Goal: Task Accomplishment & Management: Complete application form

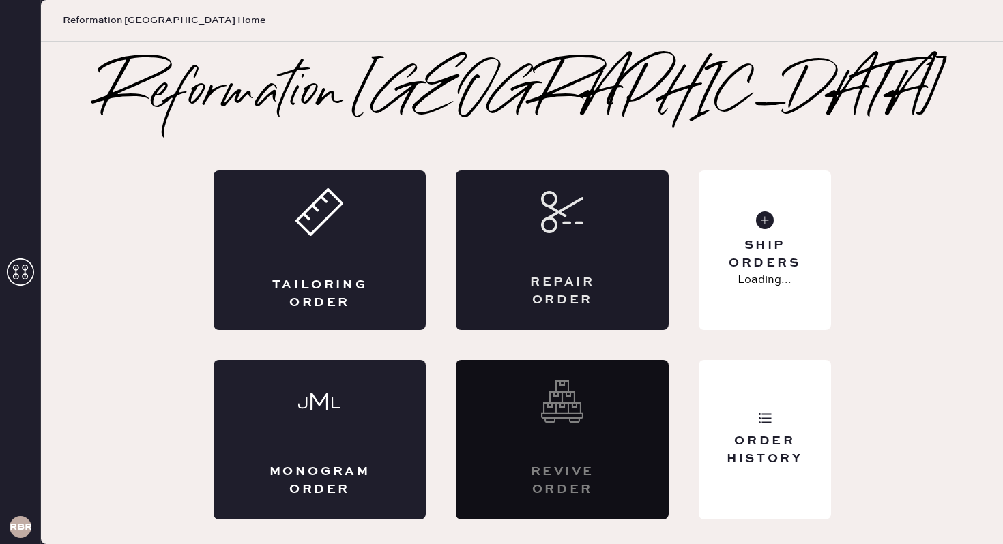
click at [546, 234] on div "Repair Order" at bounding box center [562, 251] width 213 height 160
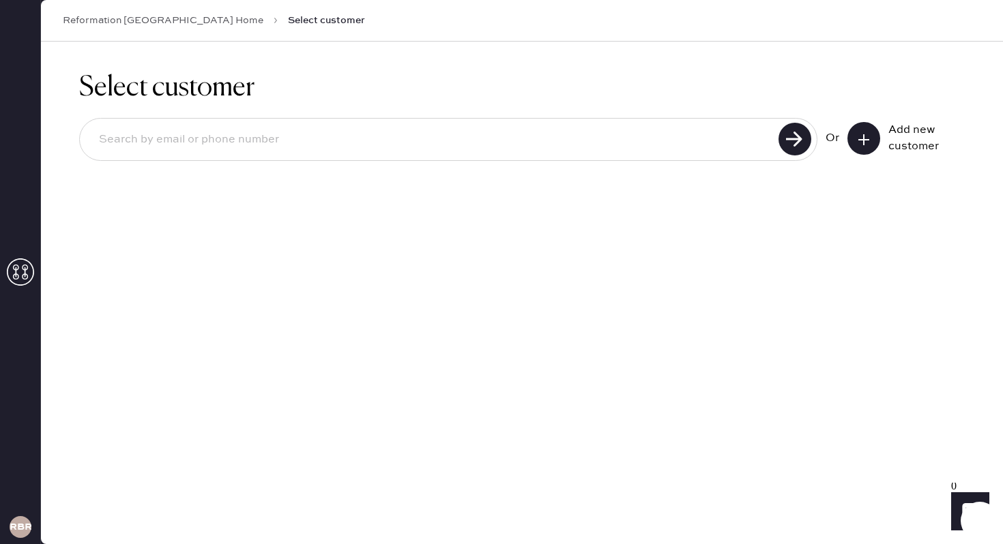
click at [868, 147] on button at bounding box center [863, 138] width 33 height 33
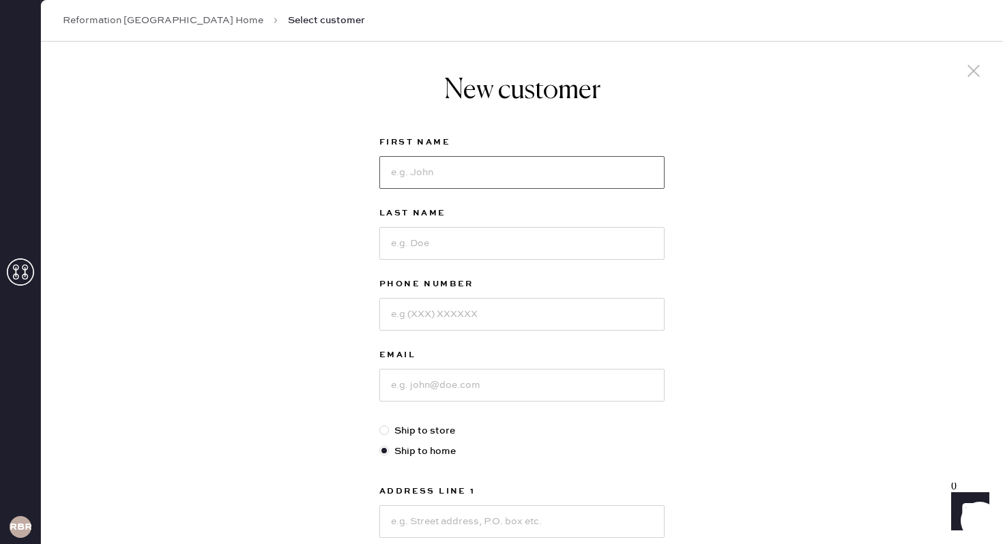
click at [424, 180] on input at bounding box center [521, 172] width 285 height 33
type input "[PERSON_NAME]"
type input "3013129833"
type input "[EMAIL_ADDRESS][DOMAIN_NAME]"
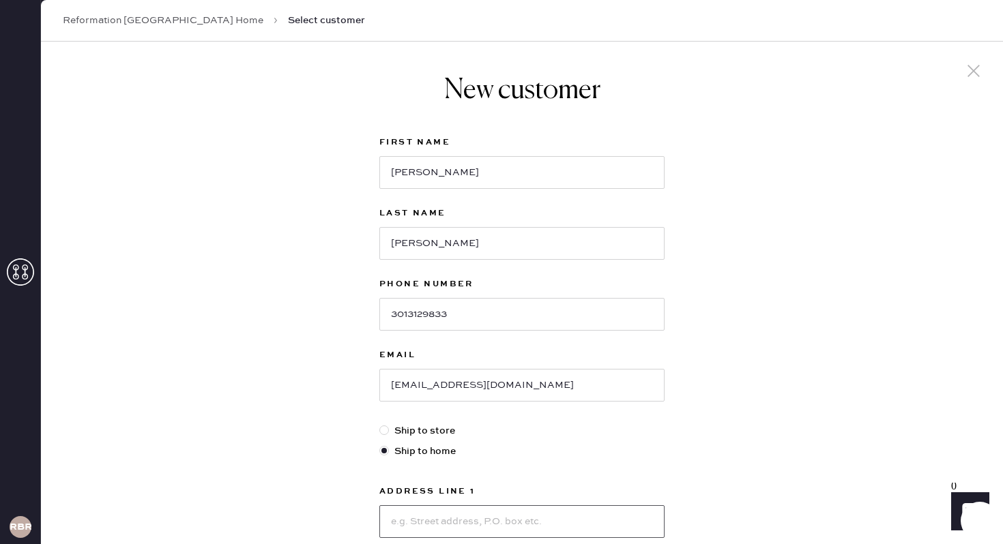
scroll to position [234, 0]
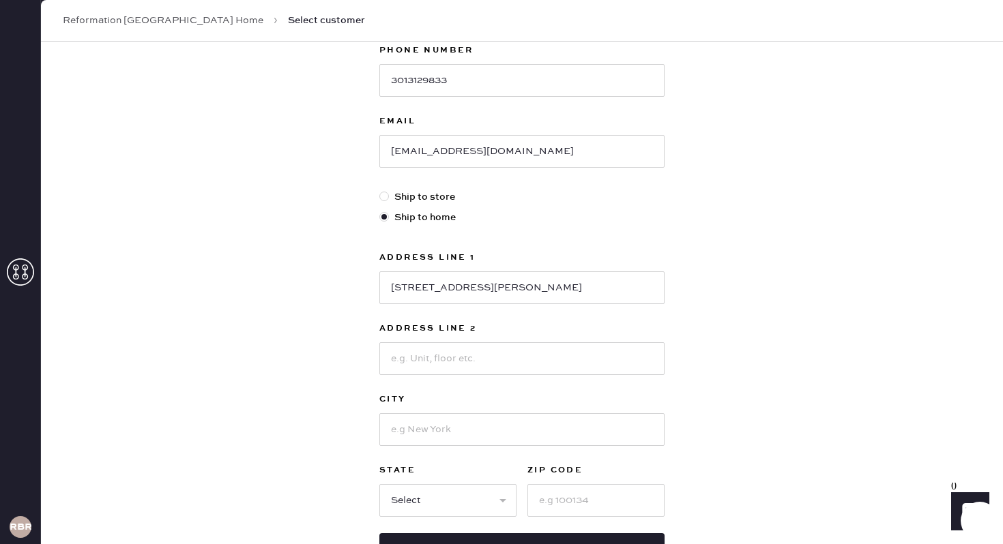
click at [617, 269] on div "[STREET_ADDRESS][PERSON_NAME]" at bounding box center [521, 286] width 285 height 35
click at [615, 284] on input "[STREET_ADDRESS][PERSON_NAME]" at bounding box center [521, 287] width 285 height 33
type input "[STREET_ADDRESS][PERSON_NAME]"
click at [568, 353] on input at bounding box center [521, 358] width 285 height 33
type input "Apt XKJCYH"
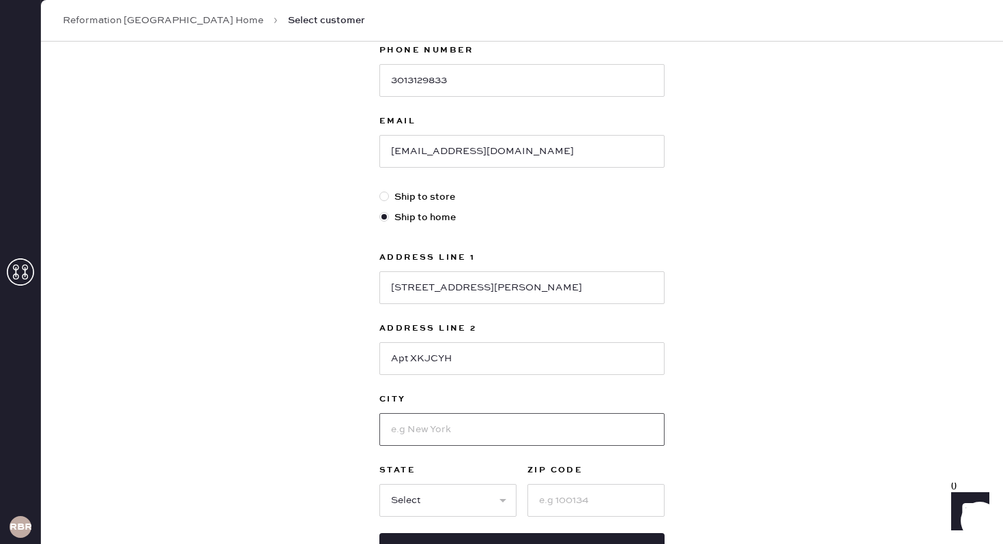
click at [593, 429] on input at bounding box center [521, 429] width 285 height 33
type input "[GEOGRAPHIC_DATA]"
select select "GA"
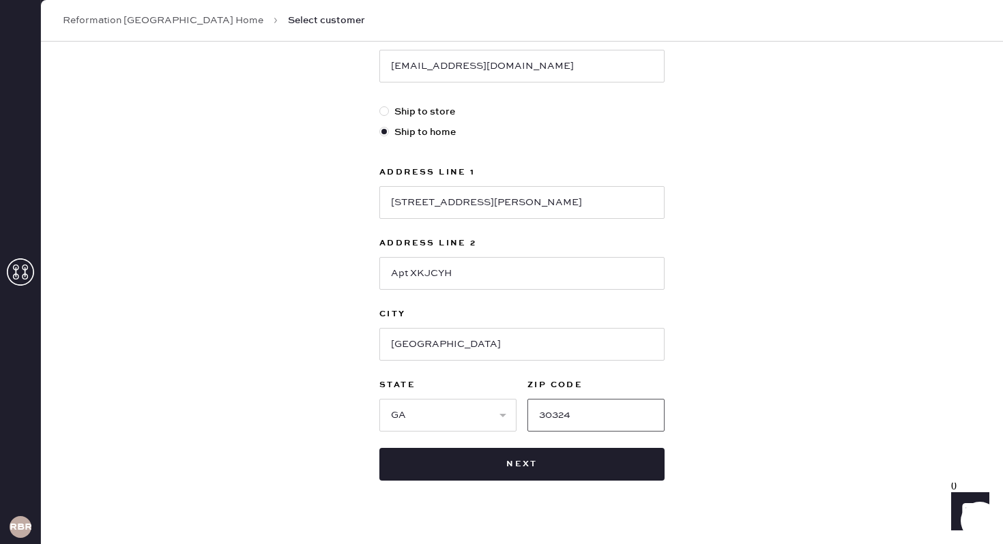
scroll to position [323, 0]
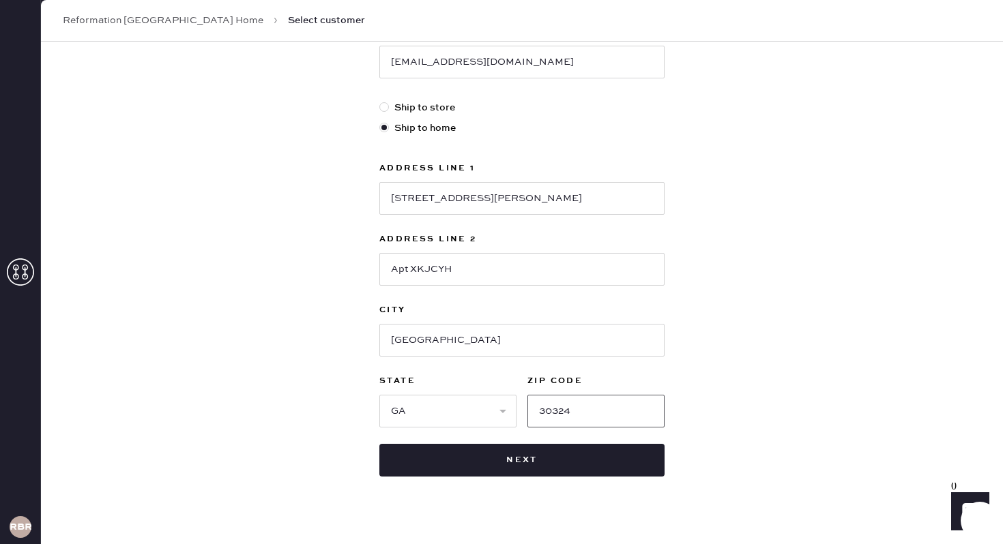
type input "30324"
click at [519, 481] on div "New customer First Name [PERSON_NAME] Last Name [PERSON_NAME] Phone Number [PHO…" at bounding box center [521, 113] width 307 height 791
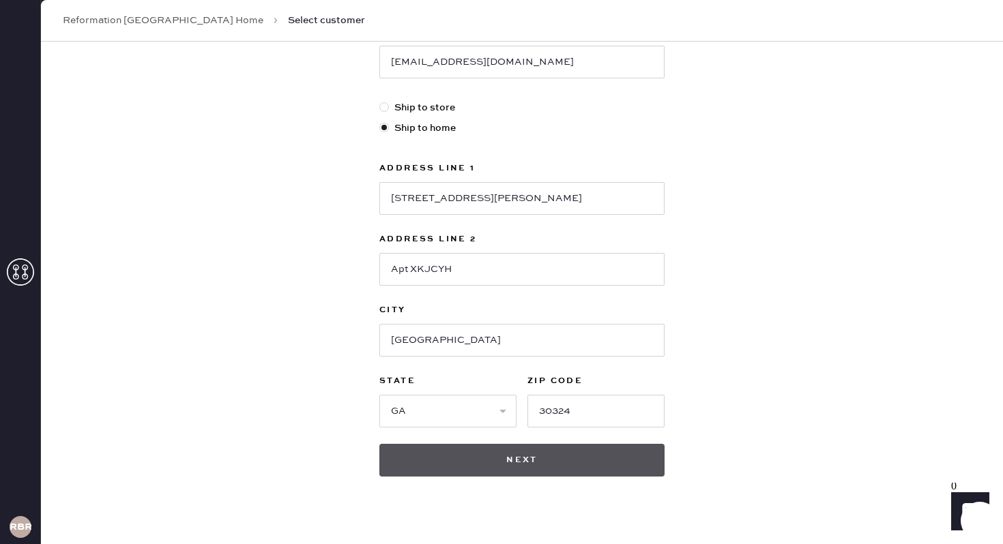
click at [519, 459] on button "Next" at bounding box center [521, 460] width 285 height 33
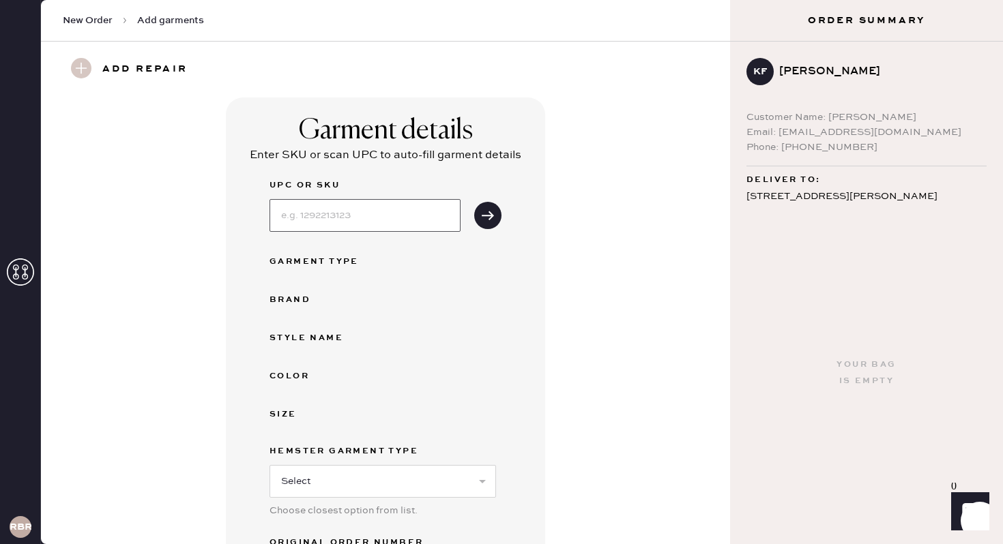
click at [421, 214] on input at bounding box center [364, 215] width 191 height 33
click at [515, 235] on div "Garment details Enter SKU or scan UPC to auto-fill garment details UPC or SKU G…" at bounding box center [385, 377] width 319 height 558
click at [351, 257] on div "Garment Type" at bounding box center [323, 262] width 109 height 16
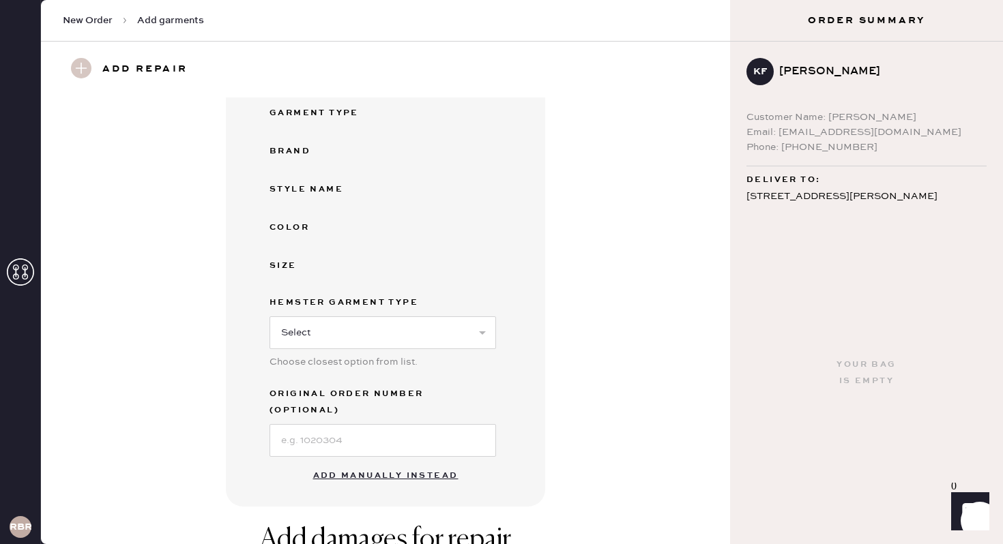
click at [366, 462] on button "Add manually instead" at bounding box center [386, 475] width 162 height 27
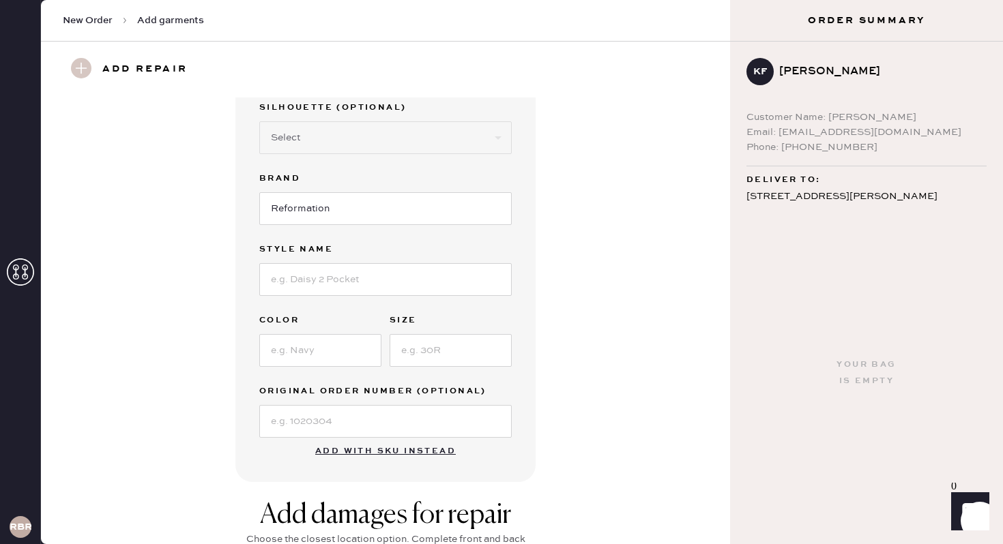
scroll to position [0, 0]
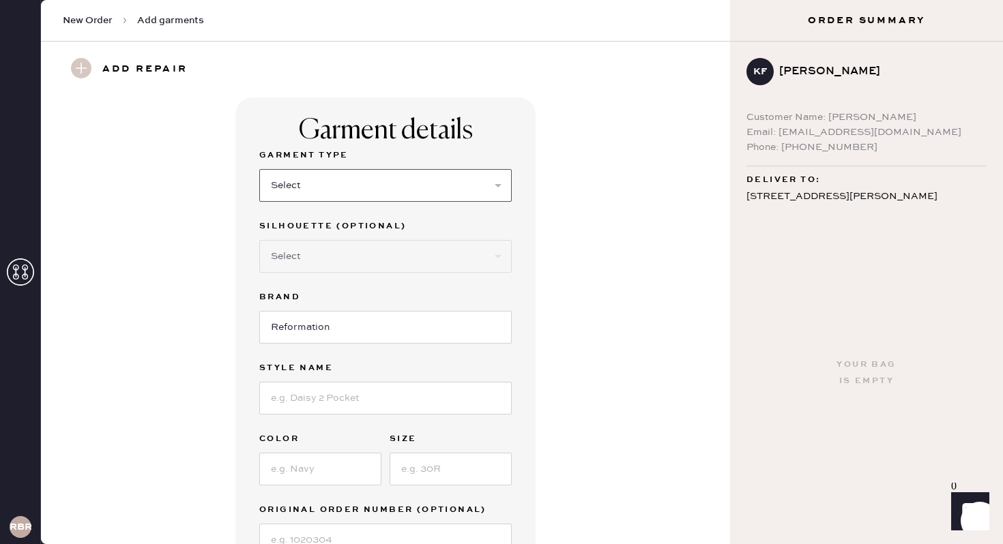
click at [341, 188] on select "Select Basic Skirt Jeans Leggings Pants Shorts Basic Sleeved Dress Basic Sleeve…" at bounding box center [385, 185] width 252 height 33
select select "31"
click at [358, 259] on select "Select Other" at bounding box center [385, 256] width 252 height 33
select select "other"
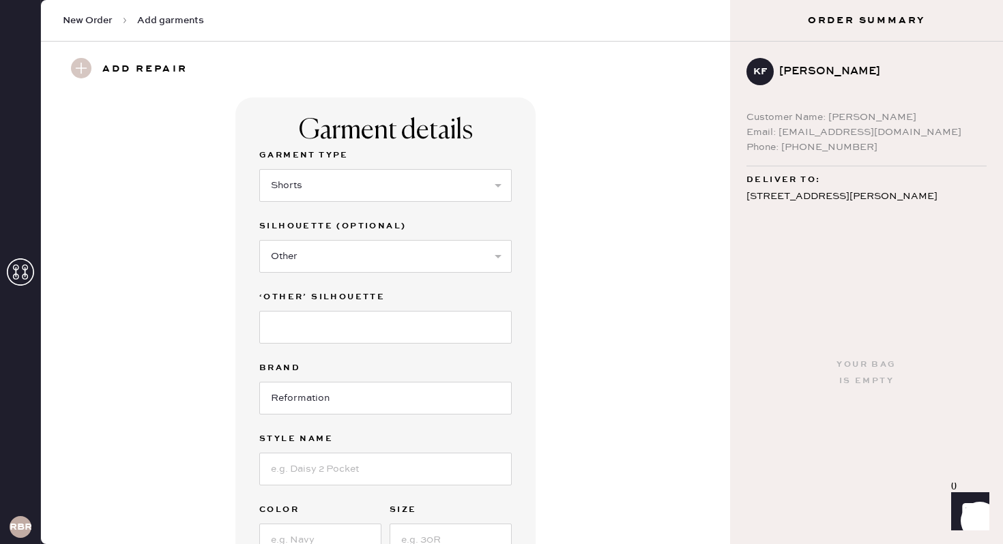
click at [335, 344] on div "‘other’ silhouette" at bounding box center [385, 324] width 252 height 71
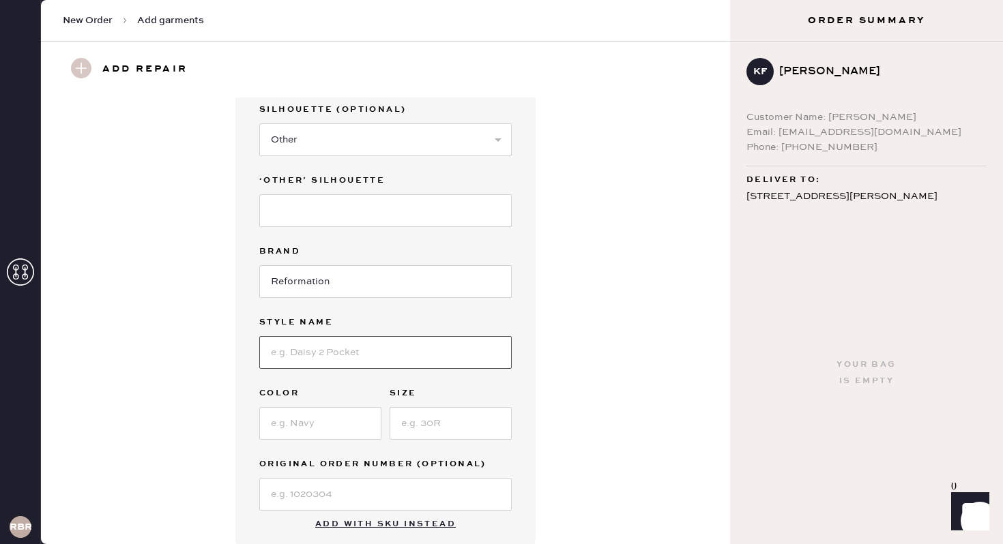
click at [325, 338] on input at bounding box center [385, 352] width 252 height 33
type input "June Low Rise"
type input "l"
click at [354, 352] on input "June Low Rise" at bounding box center [385, 352] width 252 height 33
type input "June Low Rise Linen Short"
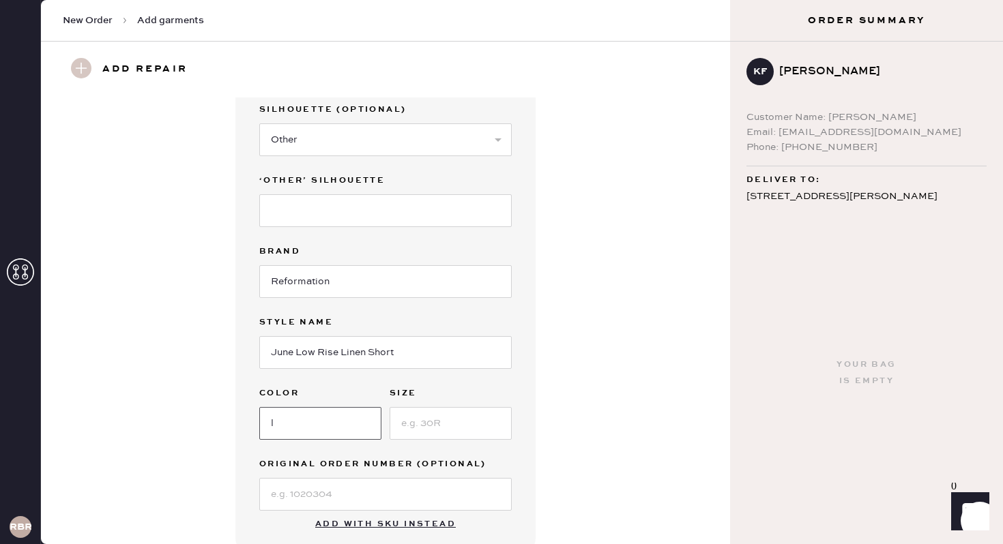
drag, startPoint x: 315, startPoint y: 425, endPoint x: 219, endPoint y: 414, distance: 96.8
click at [219, 414] on div "Garment details Garment Type Select Basic Skirt Jeans Leggings Pants Shorts Bas…" at bounding box center [385, 268] width 640 height 574
type input "Red"
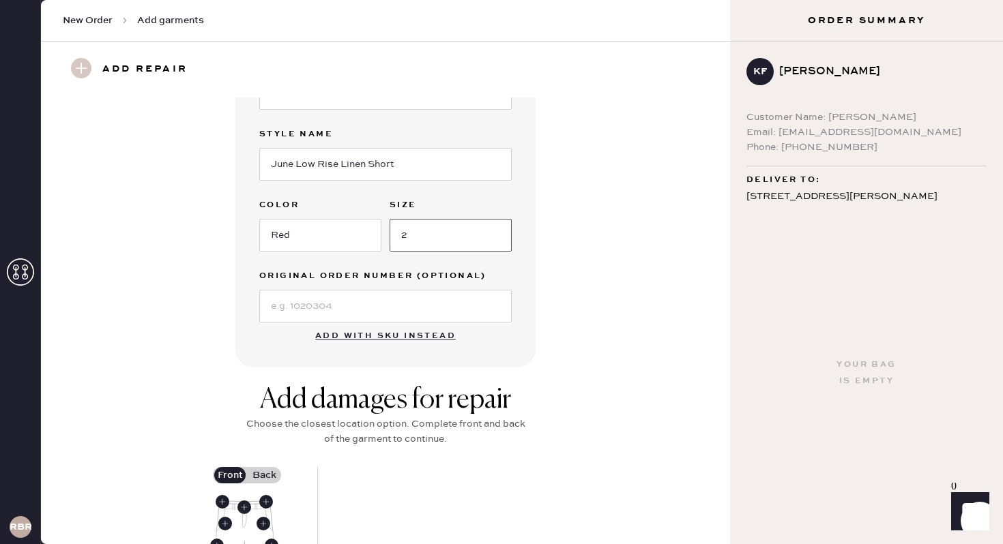
type input "2"
click at [366, 413] on div "Add damages for repair" at bounding box center [385, 400] width 286 height 33
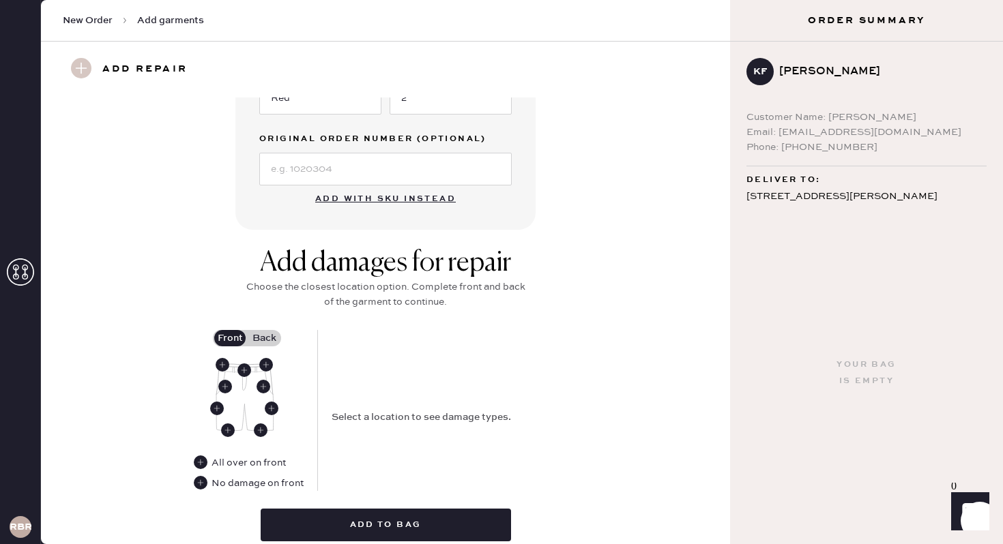
scroll to position [483, 0]
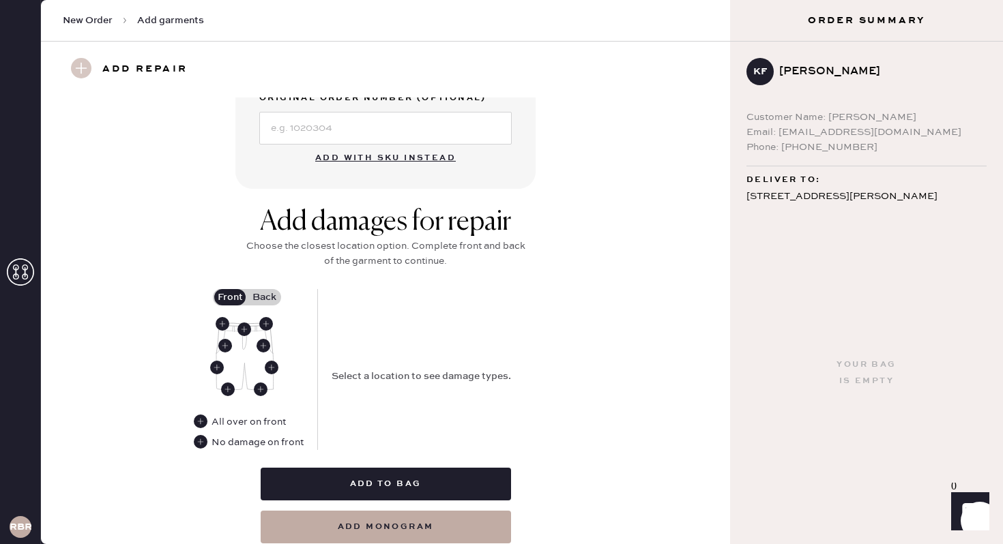
click at [266, 293] on label "Back" at bounding box center [264, 297] width 34 height 16
click at [264, 297] on input "Back" at bounding box center [264, 297] width 0 height 0
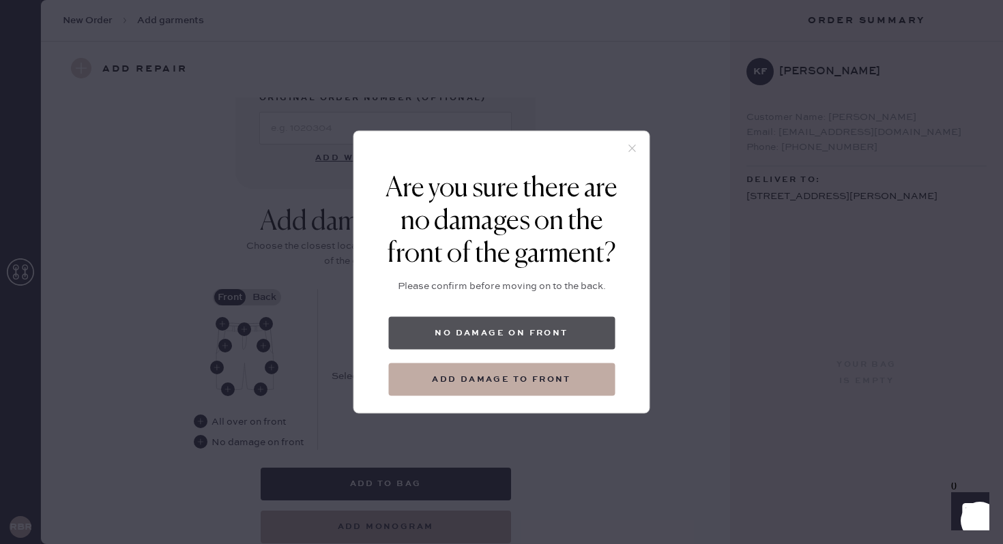
click at [545, 336] on button "No damage on front" at bounding box center [501, 333] width 226 height 33
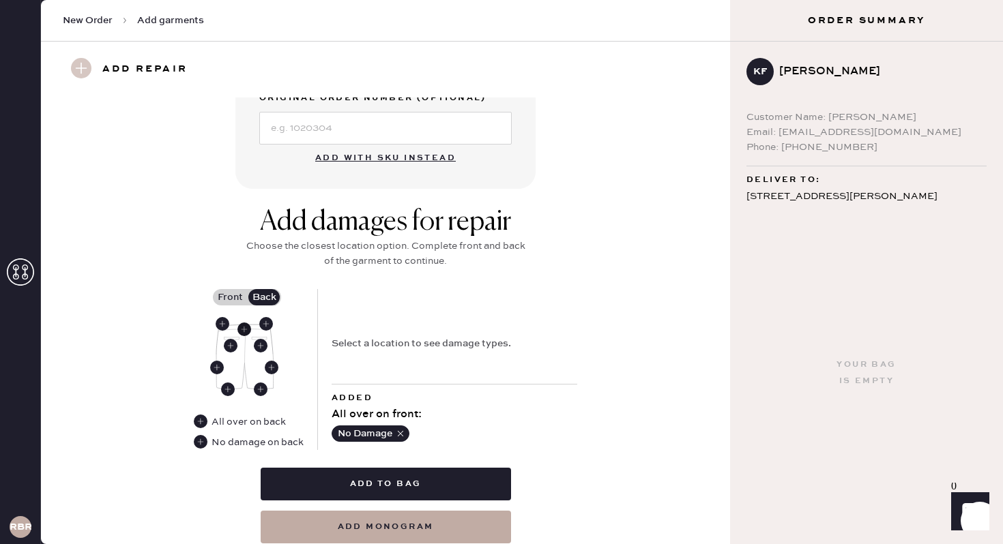
click at [246, 329] on use at bounding box center [244, 330] width 14 height 14
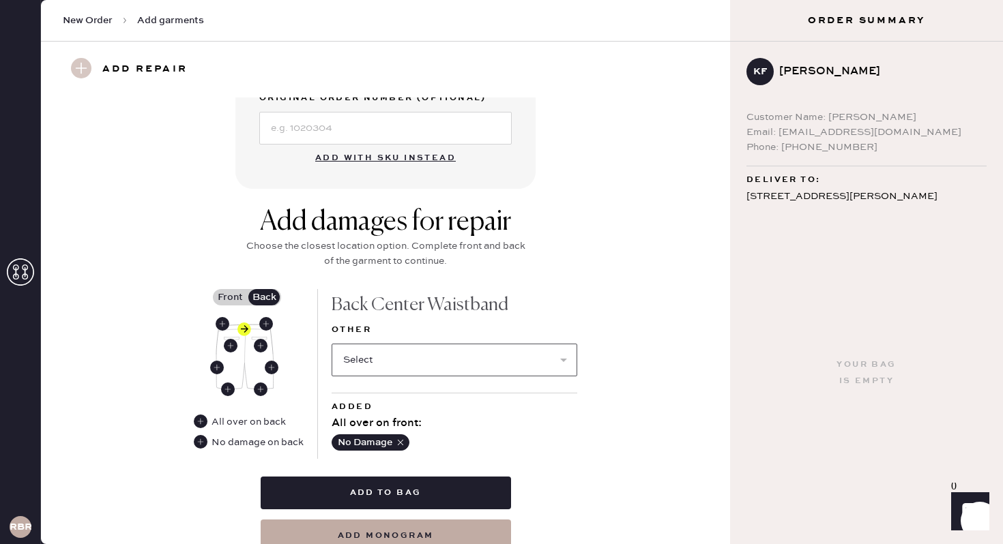
click at [380, 374] on select "Select Broken / Ripped Hem Broken Beads Broken Belt Loop Broken Button Broken E…" at bounding box center [455, 360] width 246 height 33
select select "1322"
select select
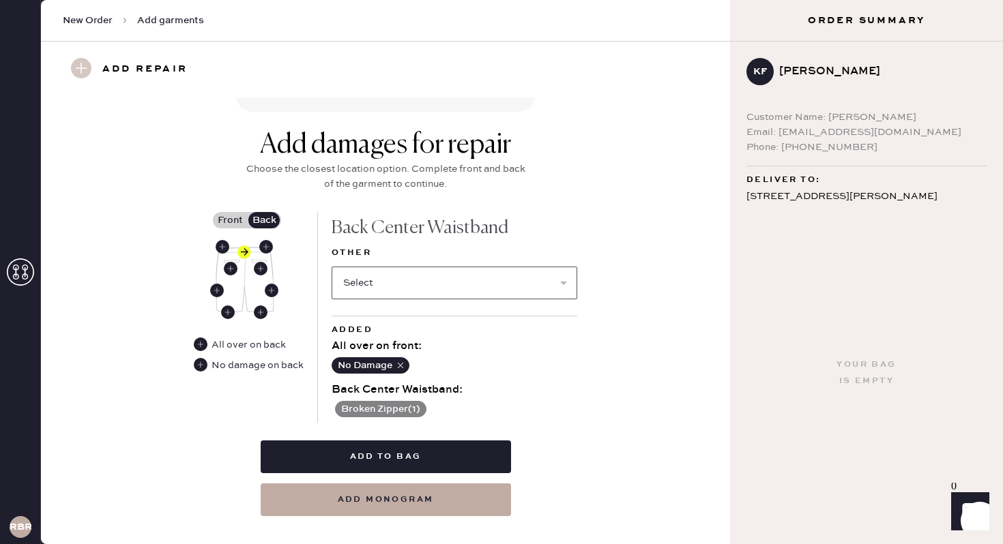
scroll to position [561, 0]
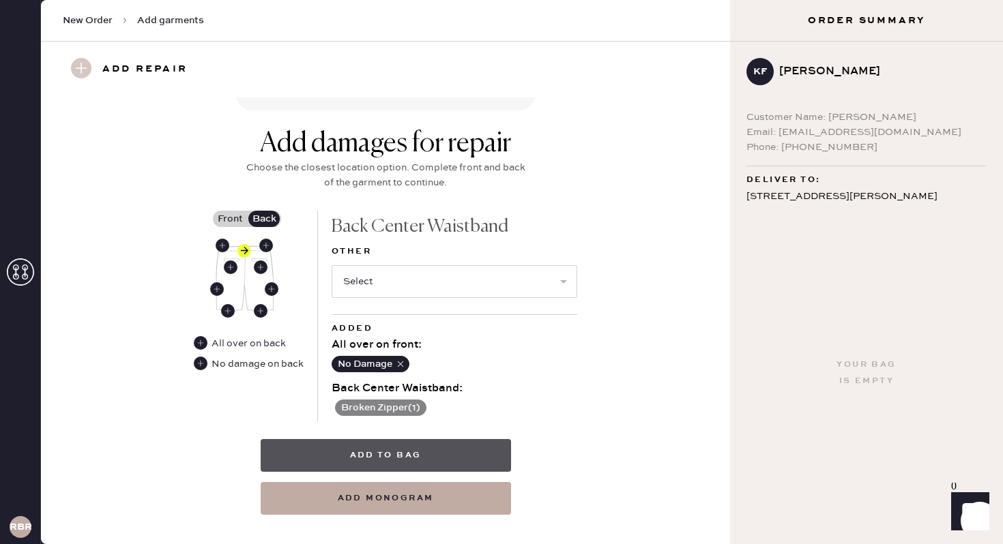
click at [413, 445] on button "Add to bag" at bounding box center [386, 455] width 250 height 33
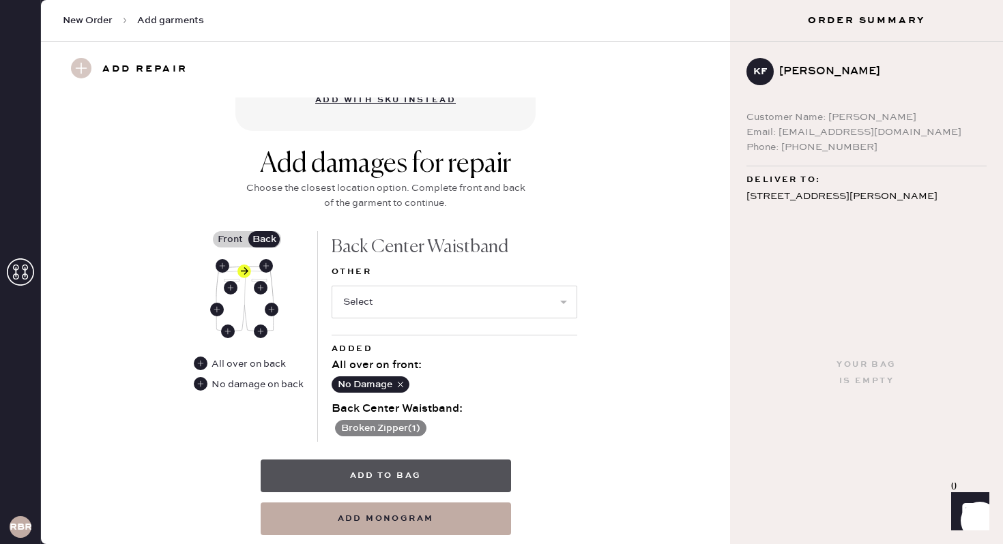
click at [431, 478] on button "Add to bag" at bounding box center [386, 476] width 250 height 33
click at [386, 475] on button "Add to bag" at bounding box center [386, 476] width 250 height 33
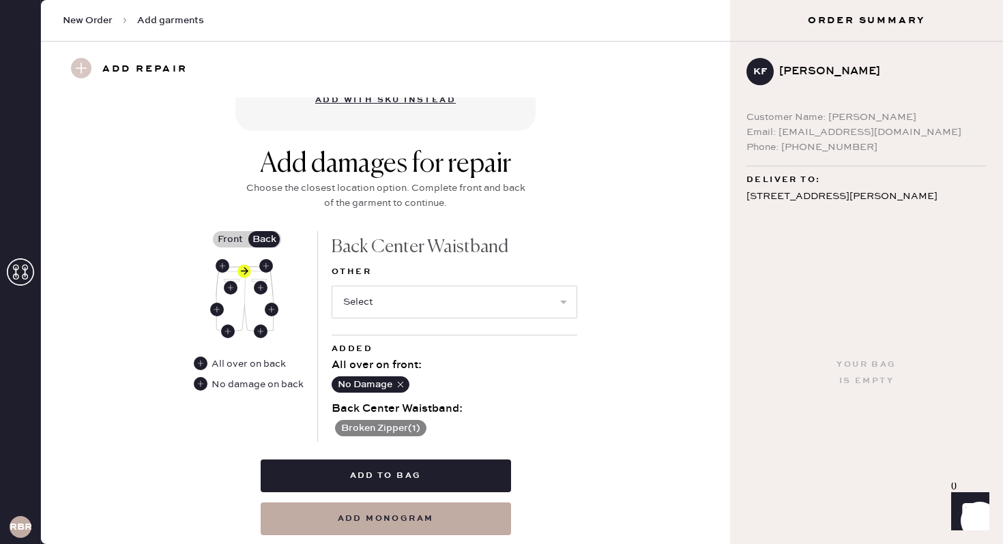
scroll to position [602, 0]
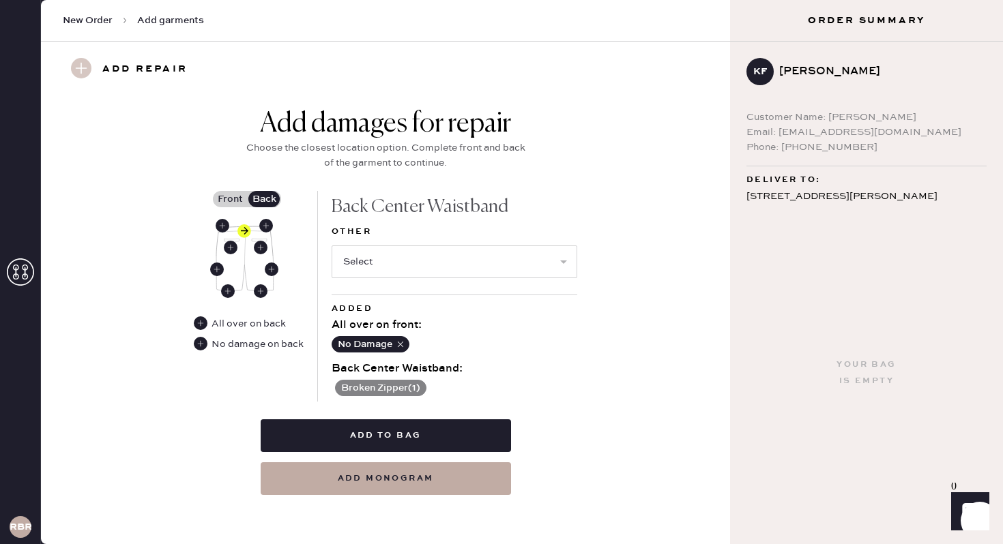
click at [411, 392] on button "Broken Zipper ( 1 )" at bounding box center [380, 388] width 91 height 16
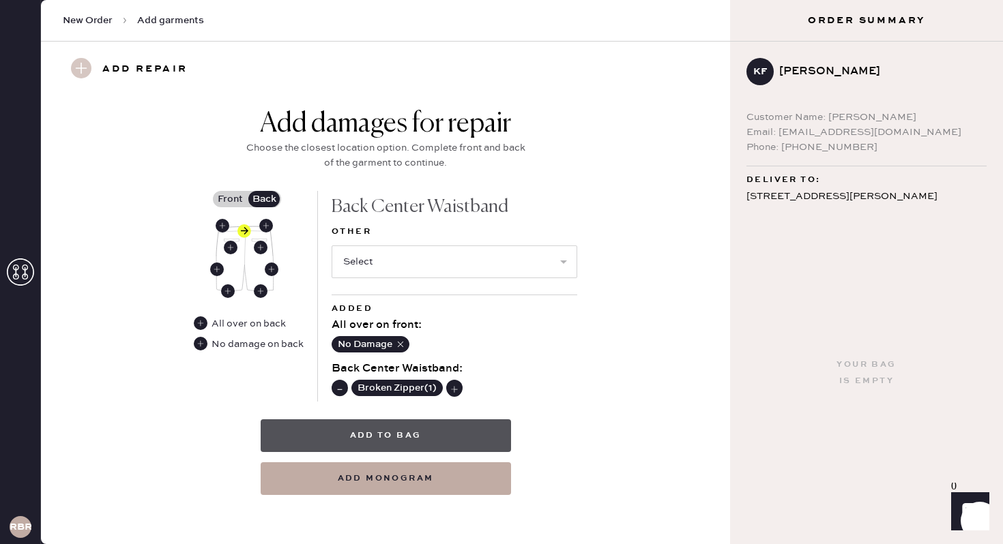
click at [399, 430] on button "Add to bag" at bounding box center [386, 436] width 250 height 33
click at [373, 429] on button "Add to bag" at bounding box center [386, 436] width 250 height 33
click at [406, 425] on button "Add to bag" at bounding box center [386, 436] width 250 height 33
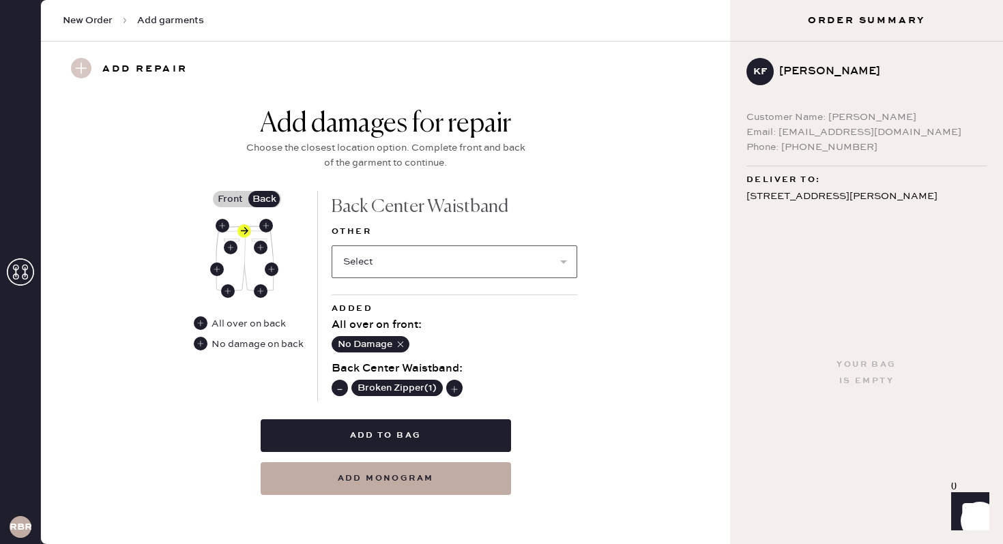
click at [436, 261] on select "Select Broken / Ripped Hem Broken Beads Broken Belt Loop Broken Button Broken E…" at bounding box center [455, 262] width 246 height 33
click at [398, 342] on use "button" at bounding box center [400, 344] width 5 height 5
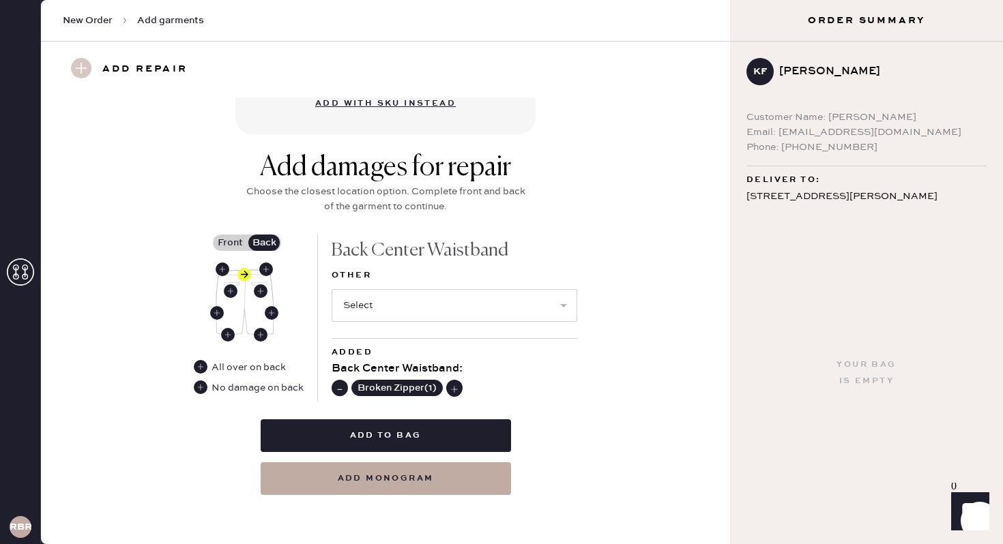
click at [231, 235] on label "Front" at bounding box center [230, 243] width 34 height 16
click at [230, 243] on input "Front" at bounding box center [230, 243] width 0 height 0
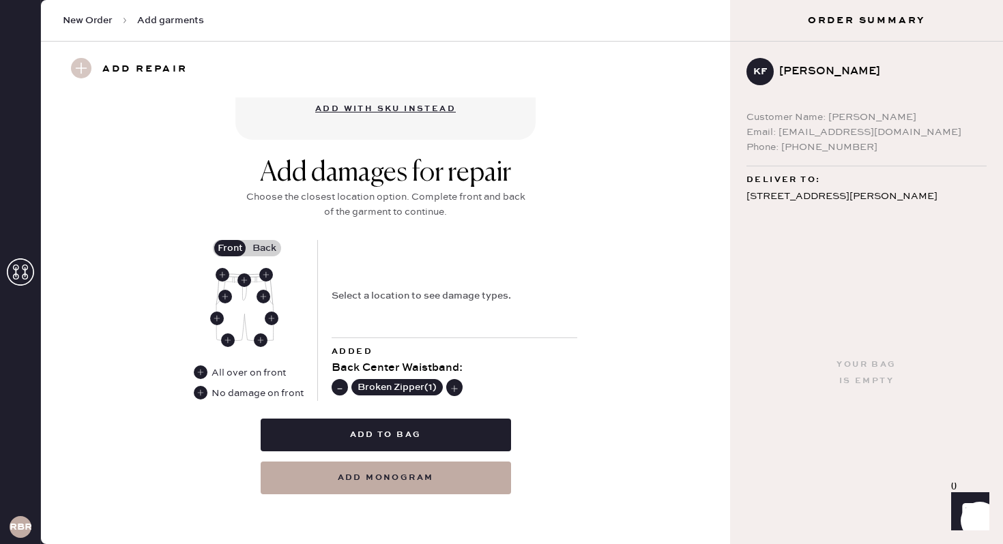
scroll to position [552, 0]
click at [205, 376] on use at bounding box center [201, 373] width 14 height 14
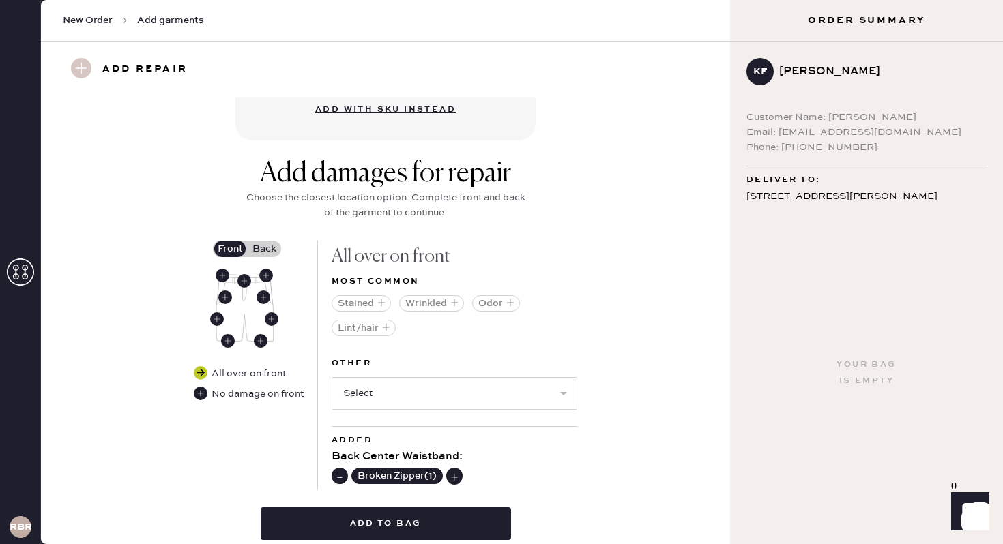
click at [201, 370] on use at bounding box center [201, 373] width 14 height 14
click at [202, 370] on use at bounding box center [201, 373] width 14 height 14
click at [414, 413] on div "Other Select Broken / Ripped Hem Broken Beads Broken Belt Loop Broken Button Br…" at bounding box center [455, 390] width 246 height 71
click at [414, 398] on select "Select Broken / Ripped Hem Broken Beads Broken Belt Loop Broken Button Broken E…" at bounding box center [455, 393] width 246 height 33
click at [202, 368] on use at bounding box center [201, 373] width 14 height 14
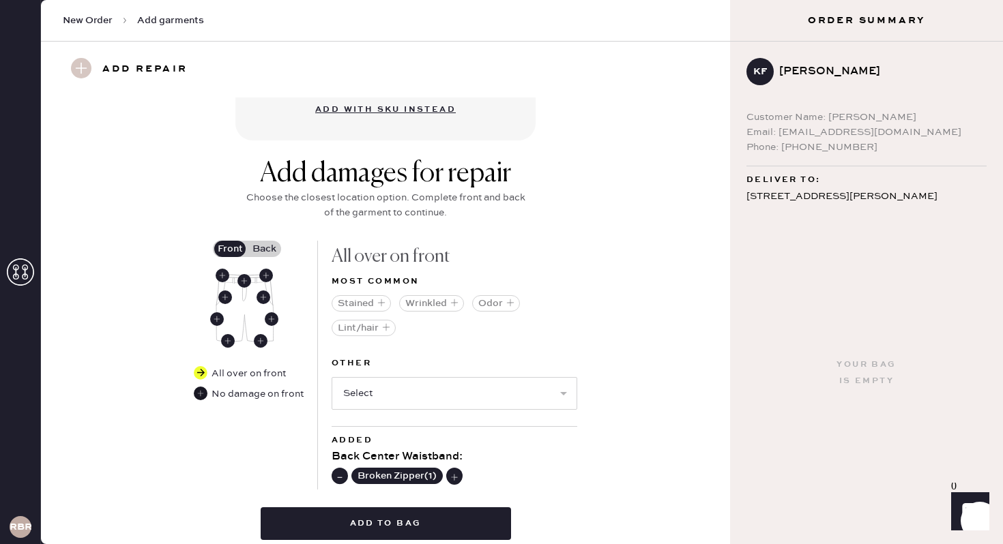
click at [201, 392] on use at bounding box center [201, 394] width 14 height 14
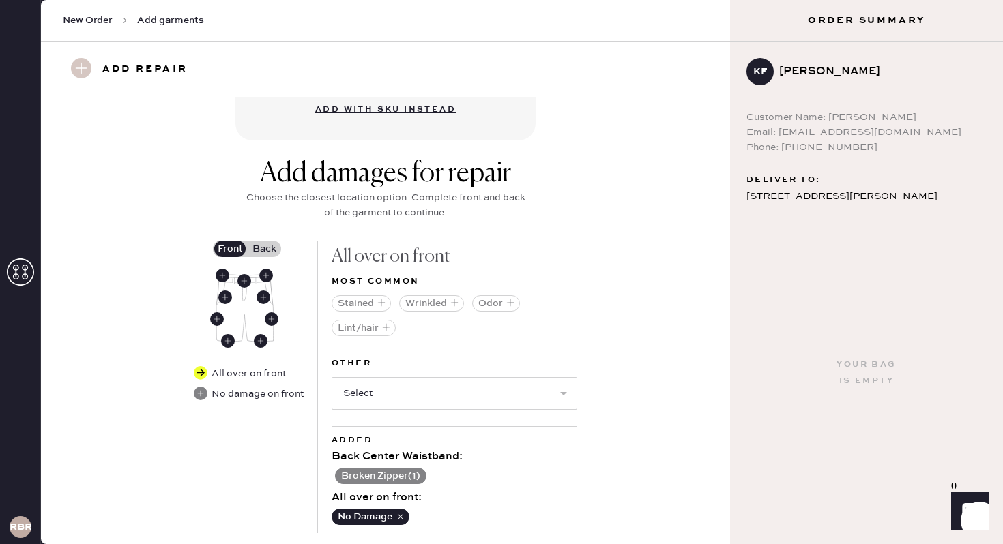
scroll to position [683, 0]
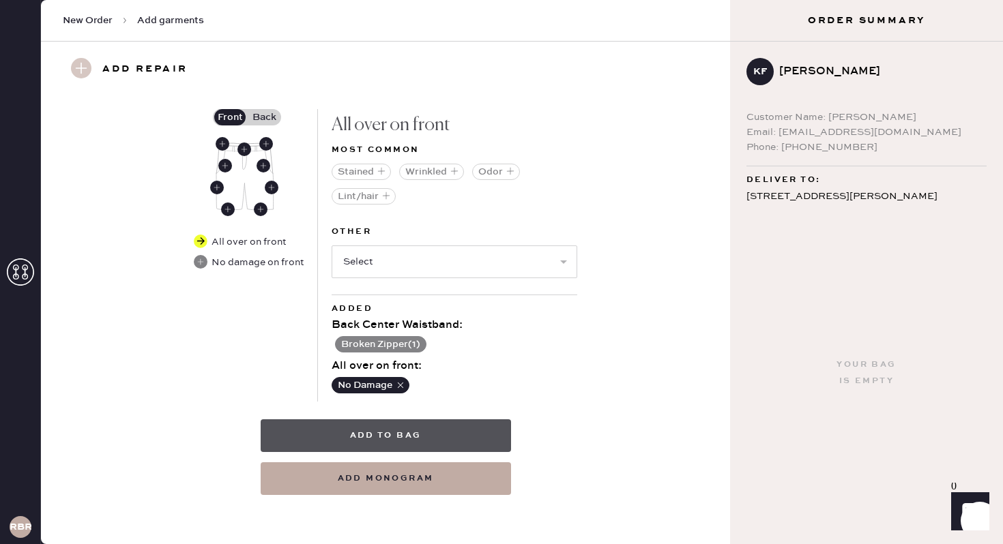
click at [389, 426] on button "Add to bag" at bounding box center [386, 436] width 250 height 33
click at [387, 440] on button "Add to bag" at bounding box center [386, 436] width 250 height 33
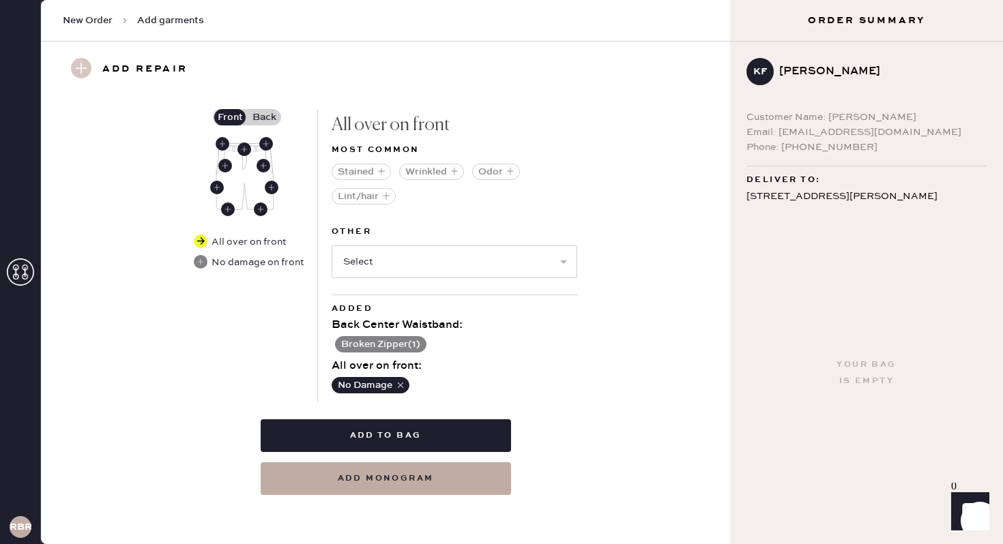
click at [368, 387] on button "No Damage" at bounding box center [371, 385] width 78 height 16
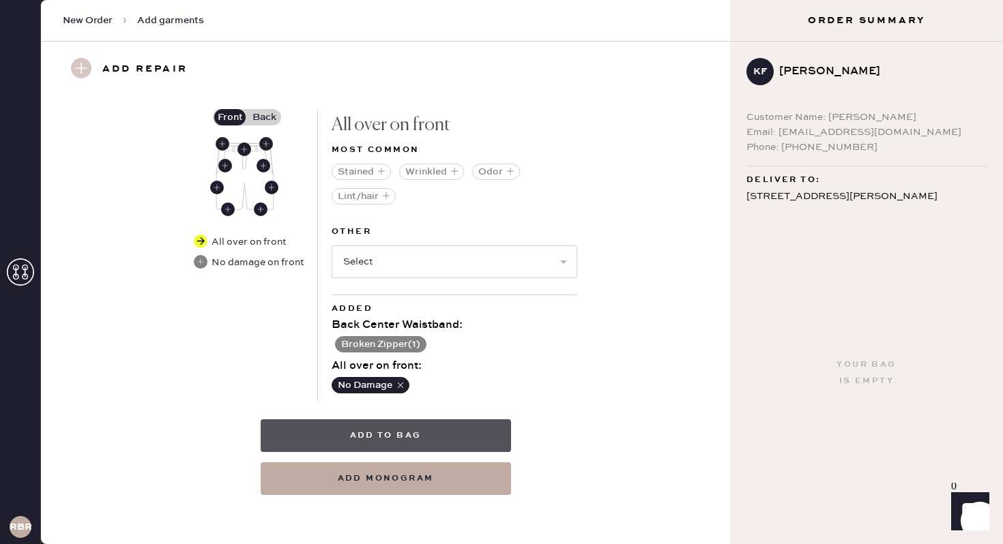
click at [369, 432] on button "Add to bag" at bounding box center [386, 436] width 250 height 33
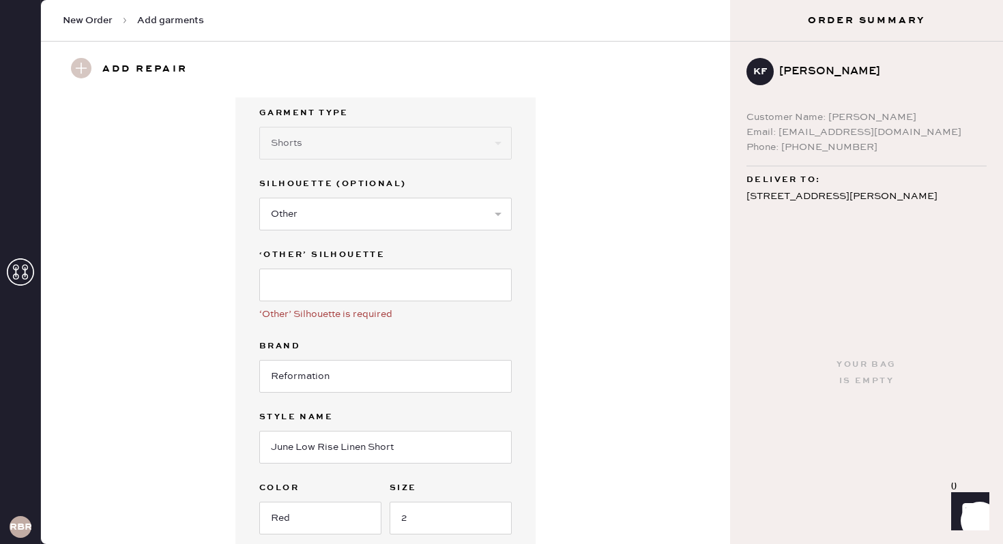
scroll to position [0, 0]
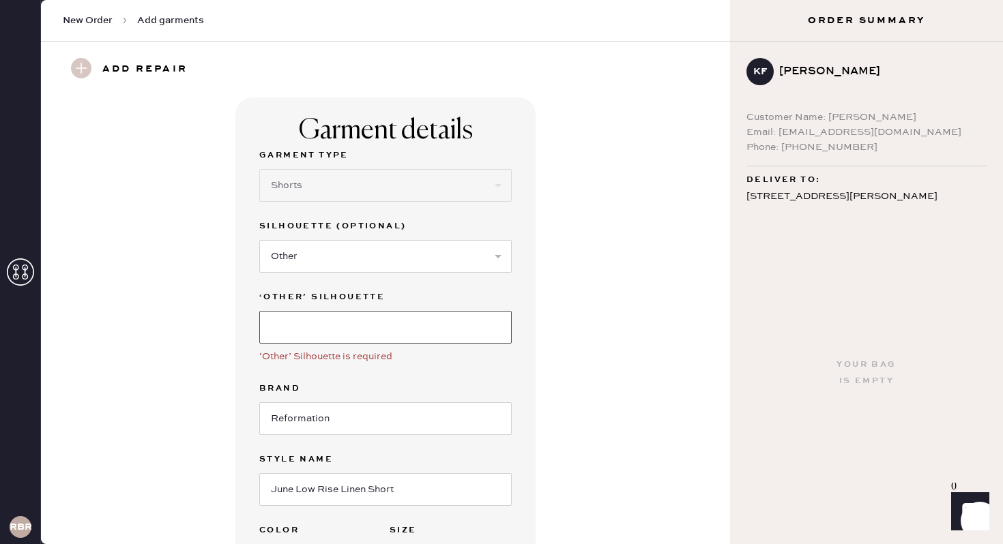
click at [363, 327] on input at bounding box center [385, 327] width 252 height 33
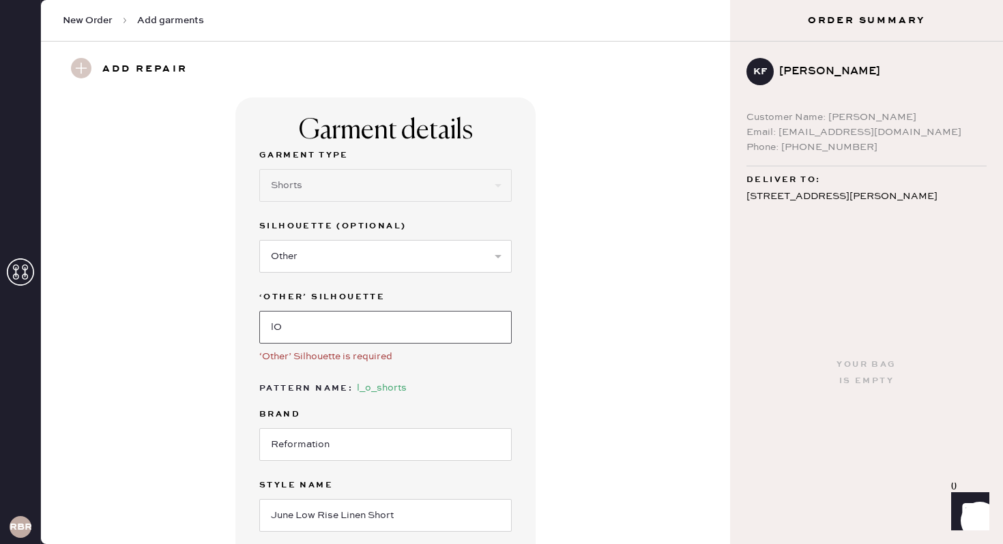
type input "l"
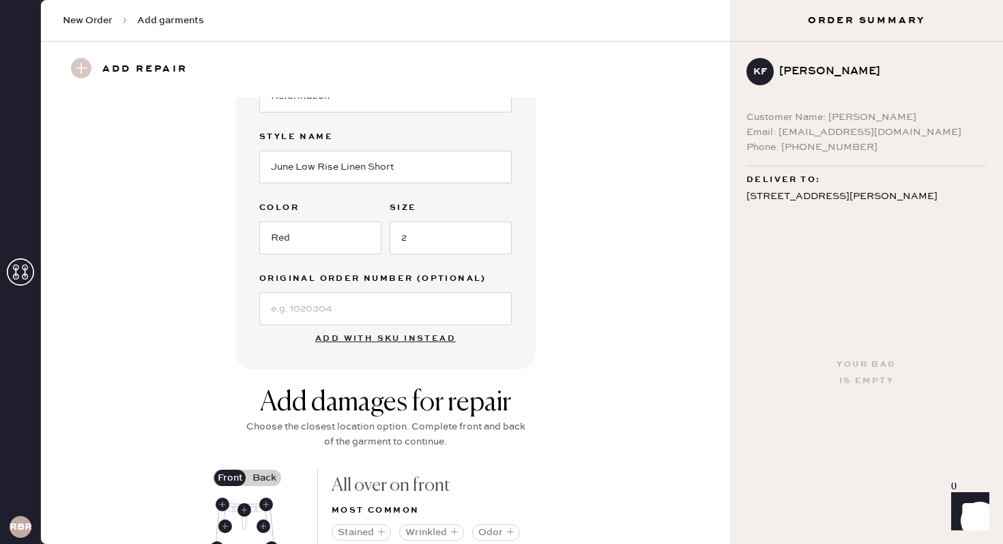
scroll to position [709, 0]
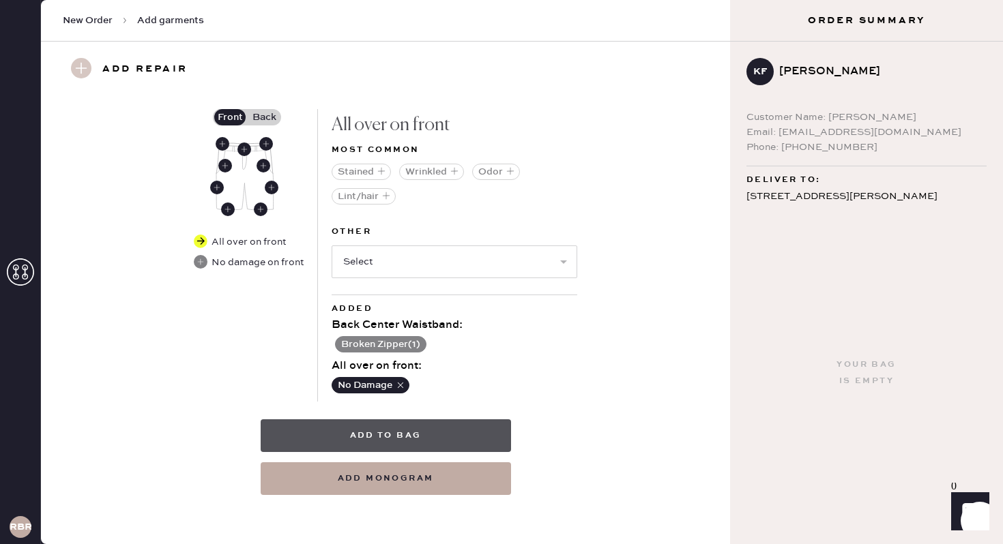
type input "Low Rise Short"
click at [379, 433] on button "Add to bag" at bounding box center [386, 436] width 250 height 33
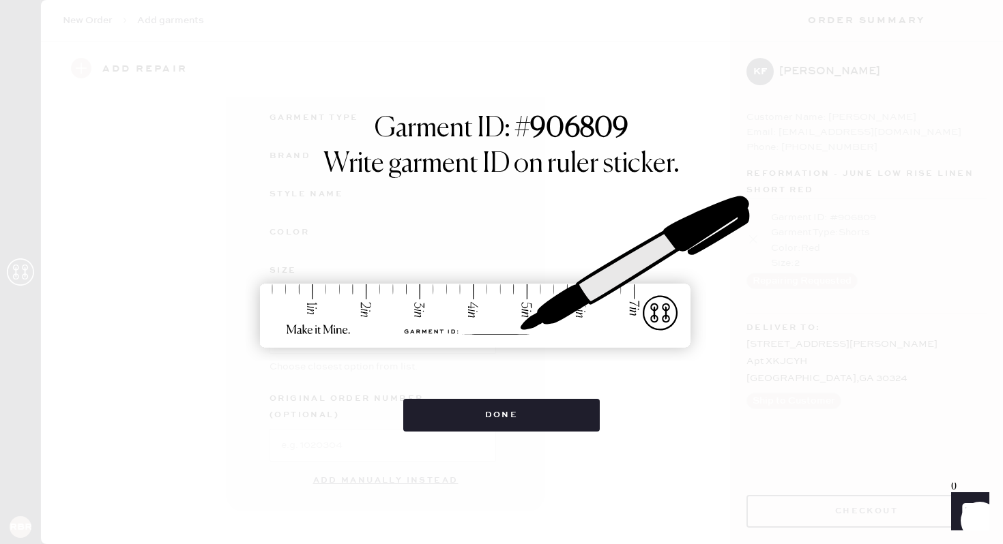
scroll to position [127, 0]
click at [524, 330] on img at bounding box center [502, 272] width 512 height 225
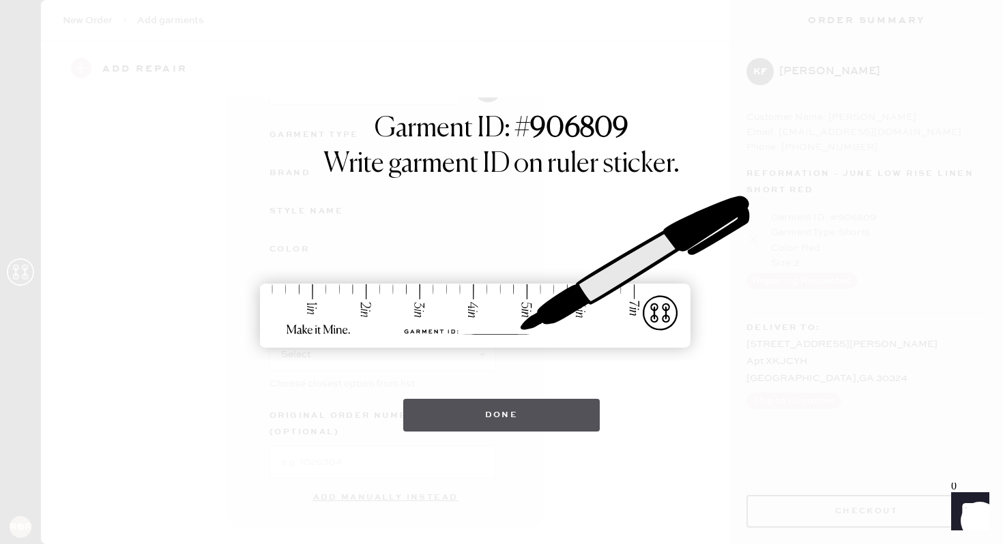
click at [482, 413] on button "Done" at bounding box center [501, 415] width 197 height 33
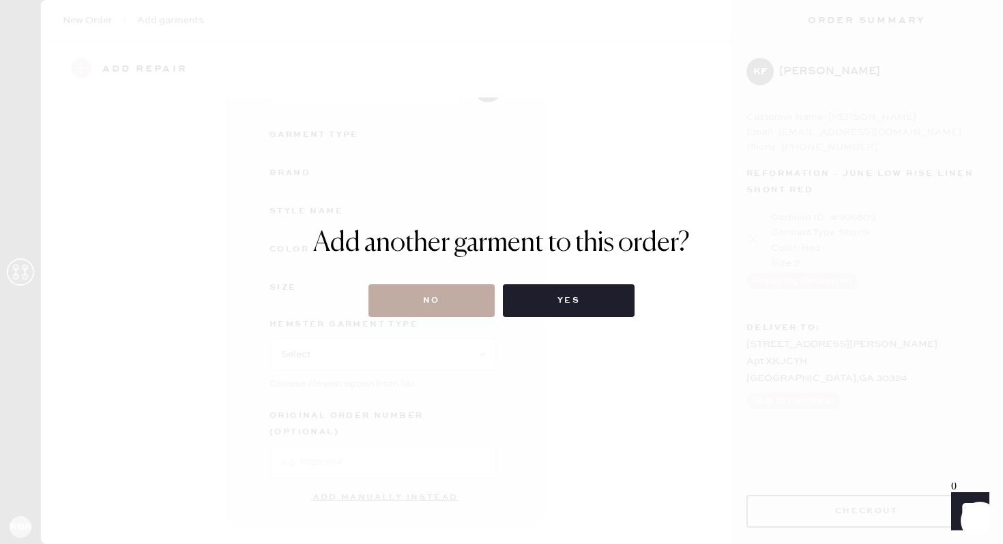
click at [478, 297] on button "No" at bounding box center [431, 300] width 126 height 33
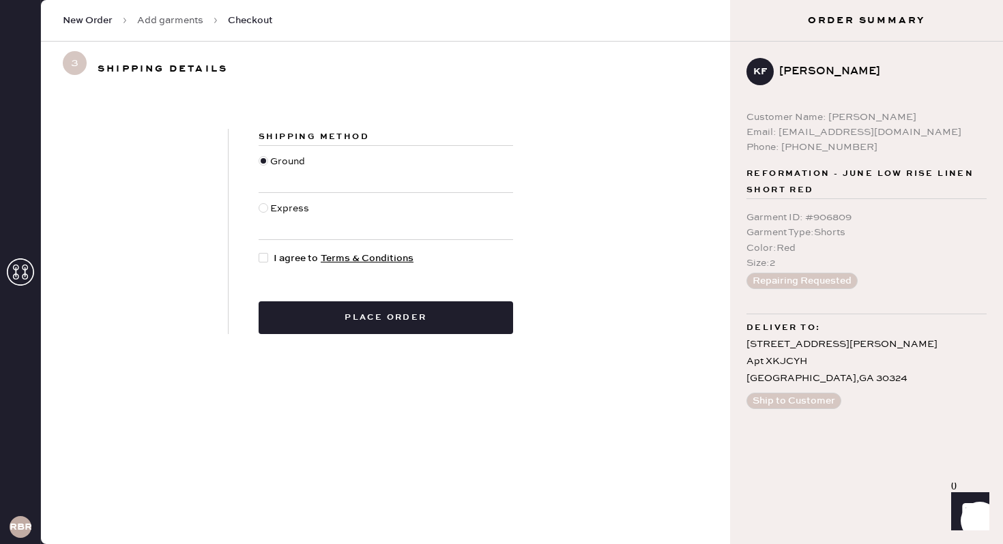
click at [259, 211] on div at bounding box center [265, 216] width 12 height 30
click at [259, 202] on input "Express" at bounding box center [259, 201] width 1 height 1
radio input "true"
click at [278, 254] on span "I agree to Terms & Conditions" at bounding box center [344, 258] width 140 height 15
click at [259, 252] on input "I agree to Terms & Conditions" at bounding box center [259, 251] width 1 height 1
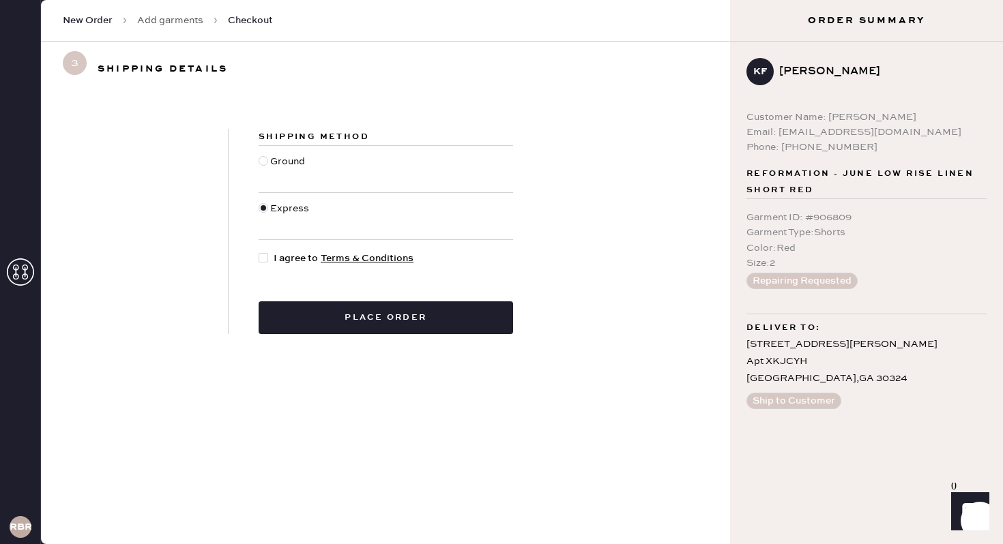
checkbox input "true"
click at [315, 299] on div "Shipping Method Ground Express I agree to Terms & Conditions Place order" at bounding box center [386, 231] width 314 height 205
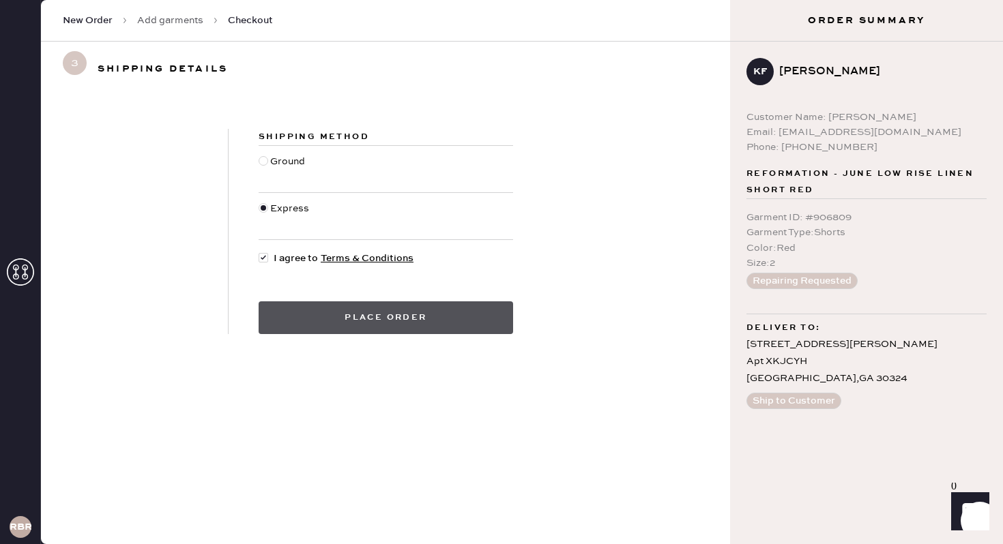
click at [315, 313] on button "Place order" at bounding box center [386, 317] width 254 height 33
